Goal: Find specific page/section: Find specific page/section

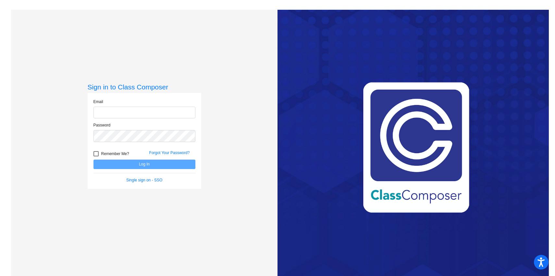
type input "[EMAIL_ADDRESS][DOMAIN_NAME]"
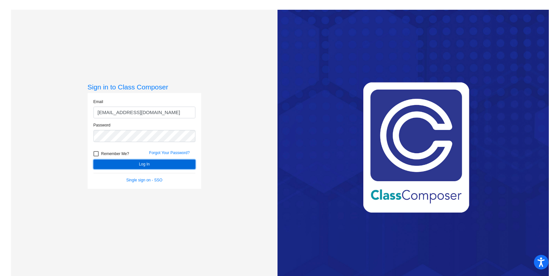
click at [142, 163] on button "Log In" at bounding box center [145, 163] width 102 height 9
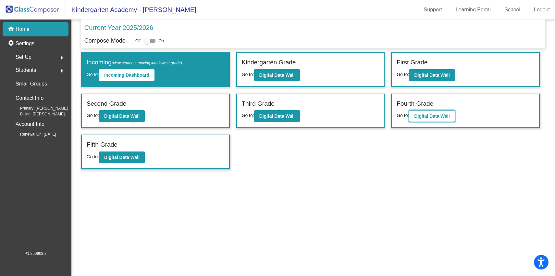
click at [429, 116] on b "Digital Data Wall" at bounding box center [431, 115] width 35 height 5
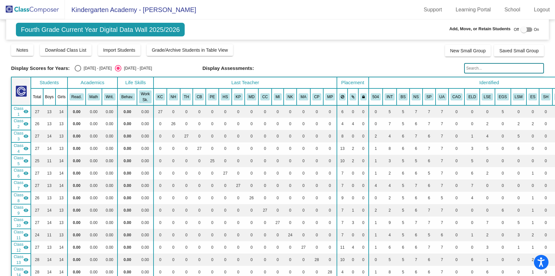
click at [79, 68] on div "Select an option" at bounding box center [78, 68] width 6 height 6
click at [78, 71] on input "[DATE] - [DATE]" at bounding box center [78, 71] width 0 height 0
radio input "true"
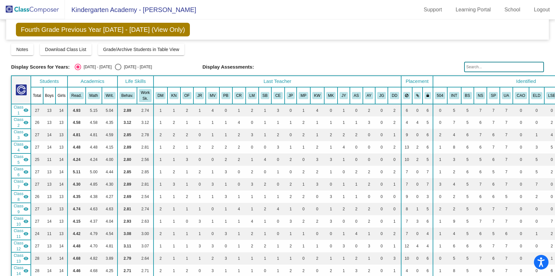
click at [502, 67] on input "text" at bounding box center [504, 67] width 80 height 10
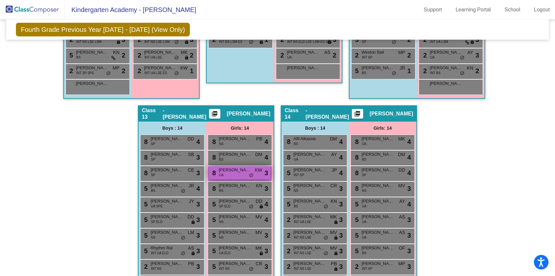
scroll to position [1232, 0]
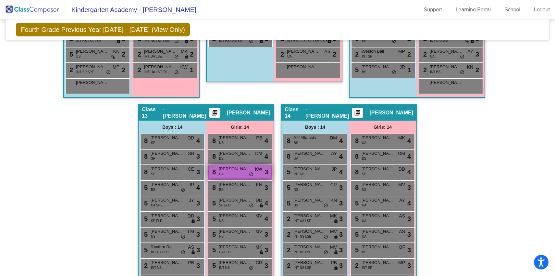
type input "milo"
click at [240, 171] on span "[PERSON_NAME]" at bounding box center [235, 169] width 32 height 6
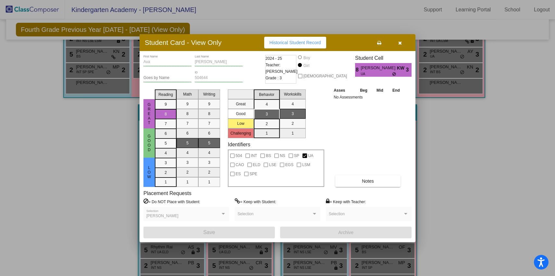
click at [400, 44] on icon "button" at bounding box center [400, 43] width 4 height 5
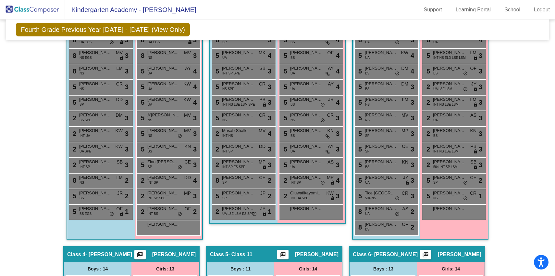
scroll to position [317, 0]
